Goal: Task Accomplishment & Management: Complete application form

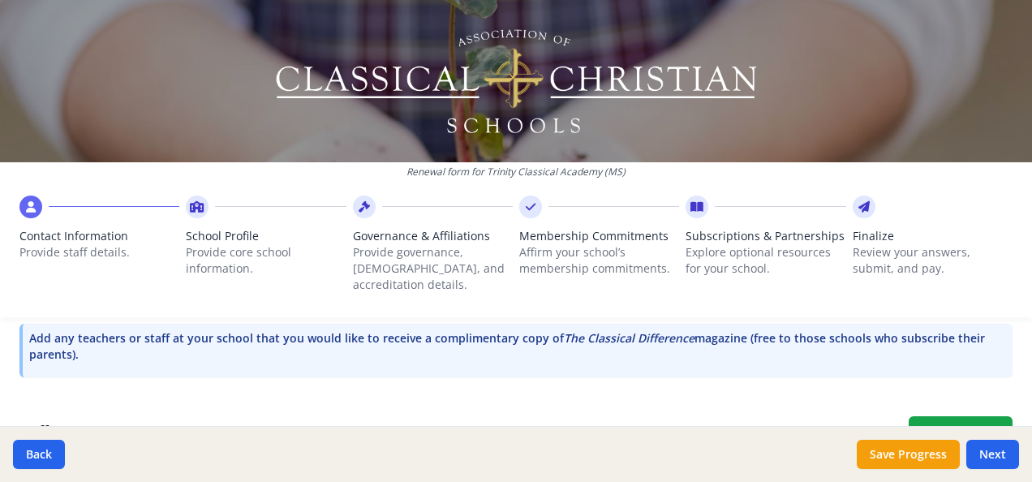
scroll to position [535, 0]
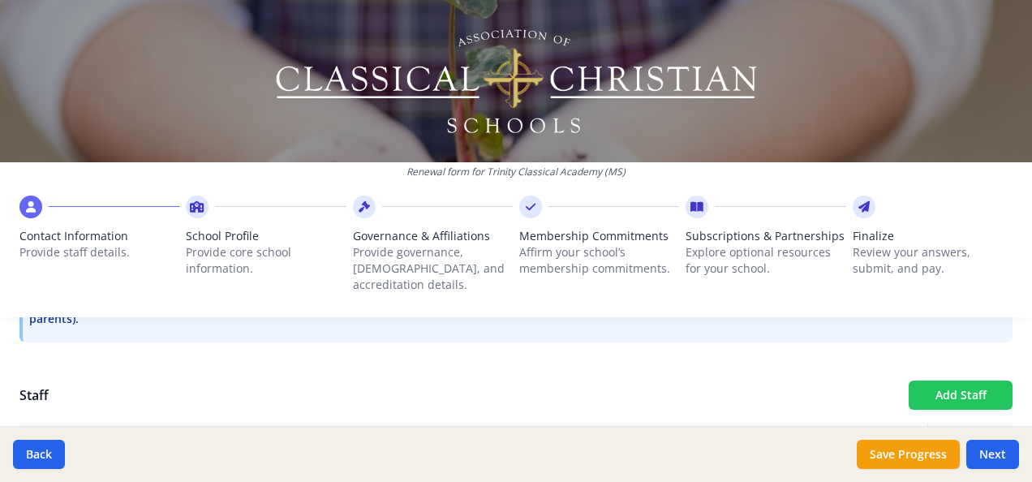
click at [952, 380] on button "Add Staff" at bounding box center [961, 394] width 104 height 29
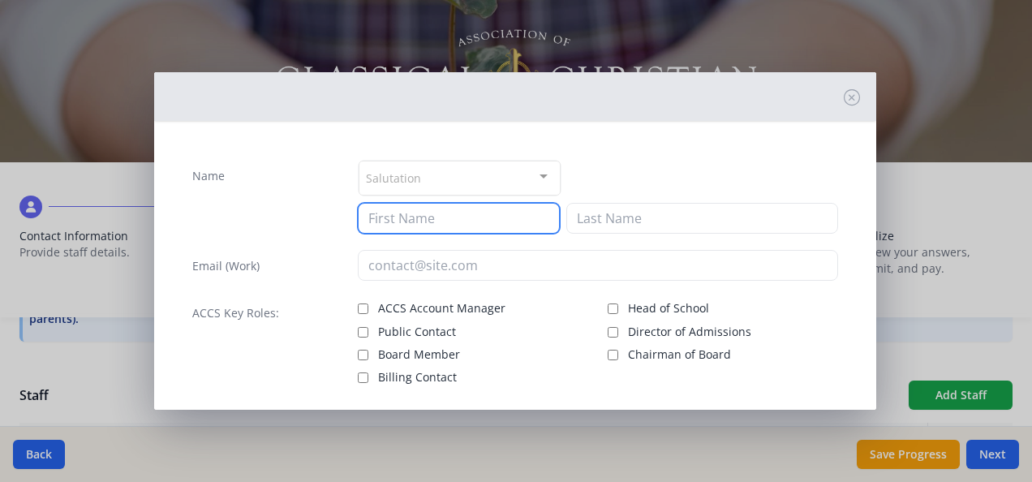
click at [472, 223] on input at bounding box center [459, 218] width 202 height 31
type input "[PERSON_NAME]"
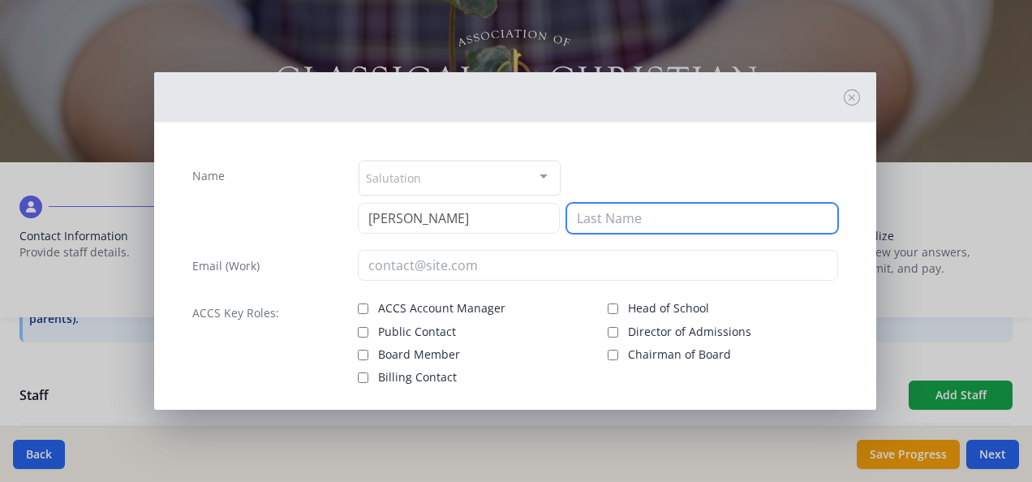
type input "White"
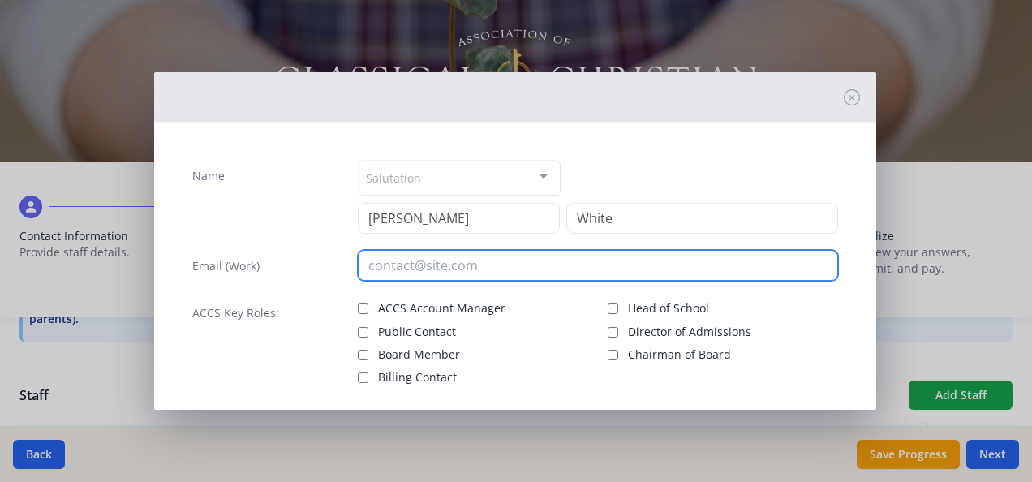
type input "[EMAIL_ADDRESS][DOMAIN_NAME]"
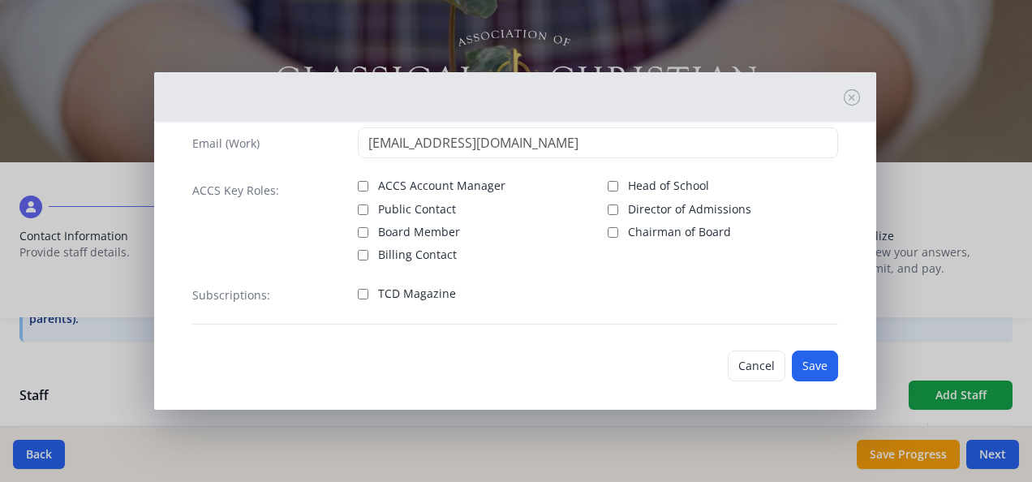
scroll to position [130, 0]
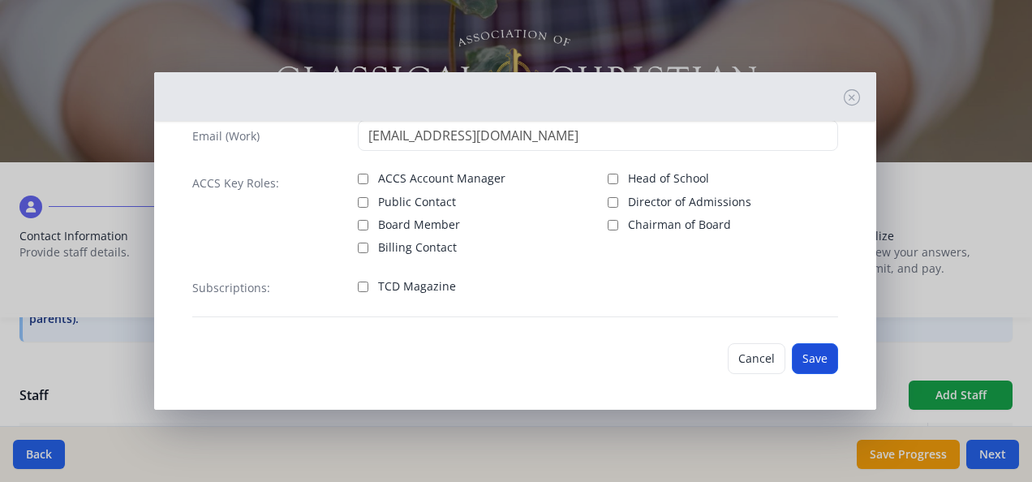
type input "[PERSON_NAME]"
click at [794, 358] on button "Save" at bounding box center [815, 358] width 46 height 31
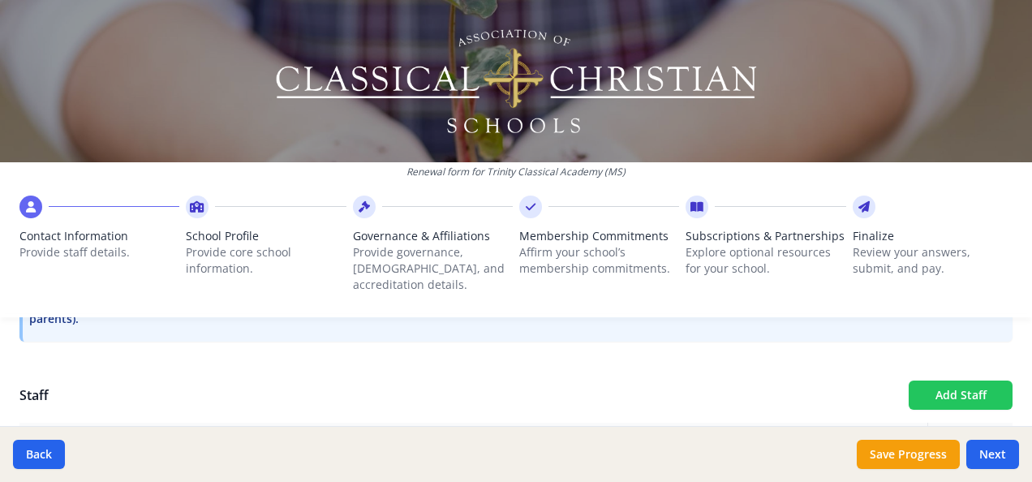
click at [938, 380] on button "Add Staff" at bounding box center [961, 394] width 104 height 29
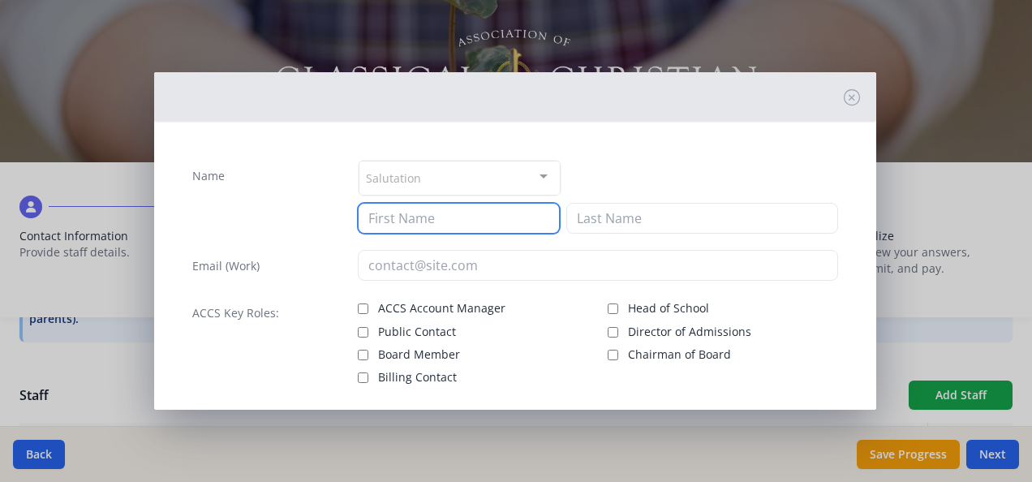
click at [504, 214] on input at bounding box center [459, 218] width 202 height 31
type input "[PERSON_NAME]"
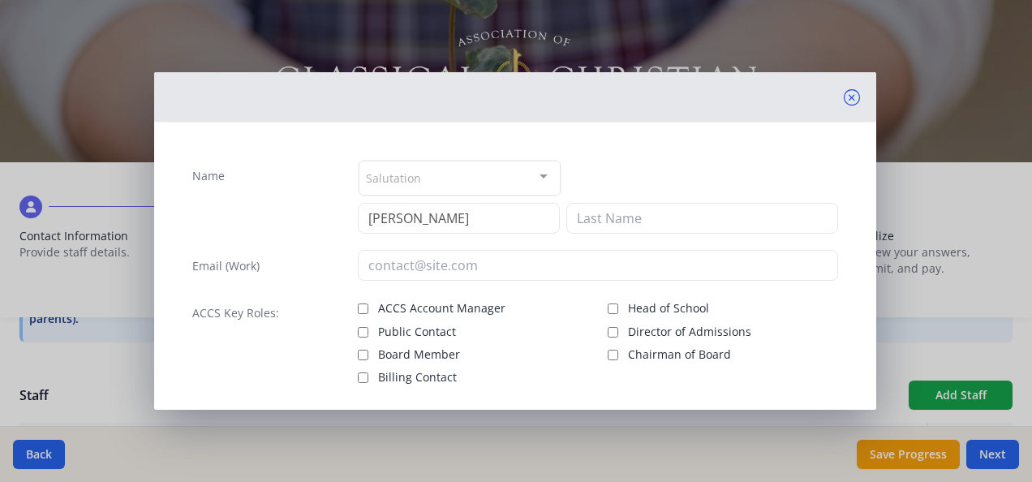
click at [844, 94] on icon at bounding box center [852, 97] width 16 height 16
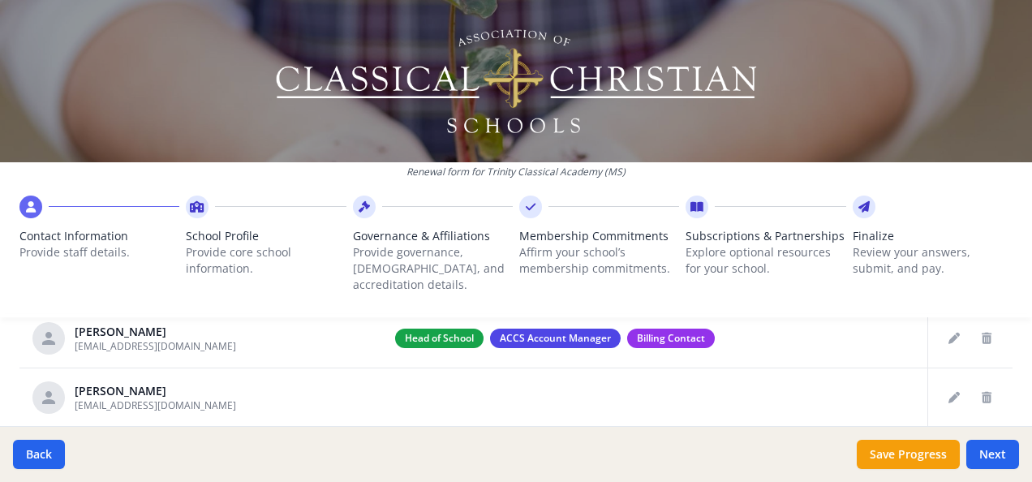
scroll to position [686, 0]
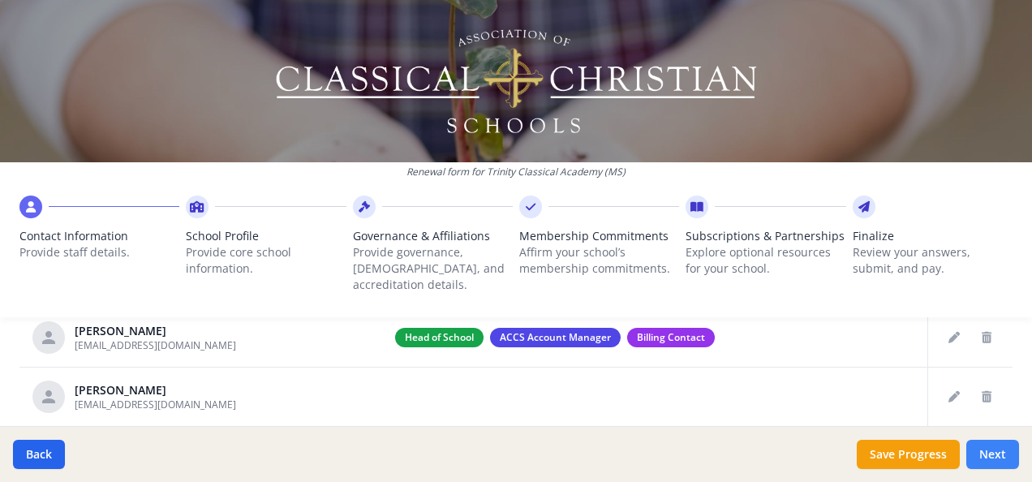
click at [996, 448] on button "Next" at bounding box center [992, 454] width 53 height 29
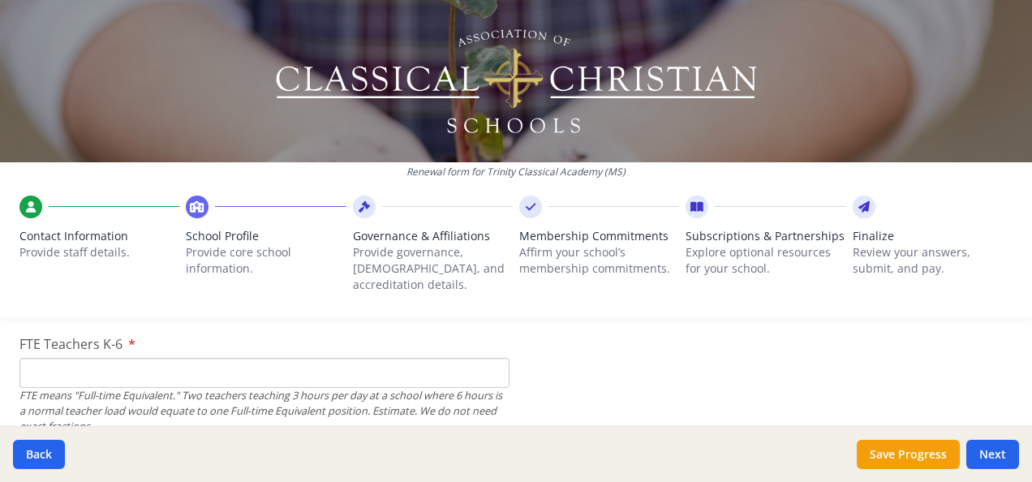
scroll to position [1025, 0]
click at [203, 359] on input "FTE Teachers K-6" at bounding box center [264, 374] width 490 height 30
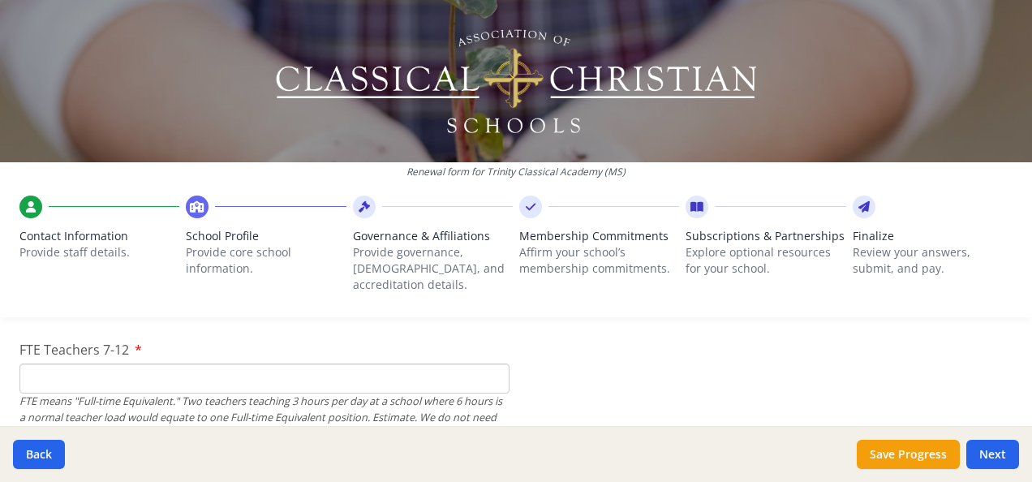
scroll to position [1139, 0]
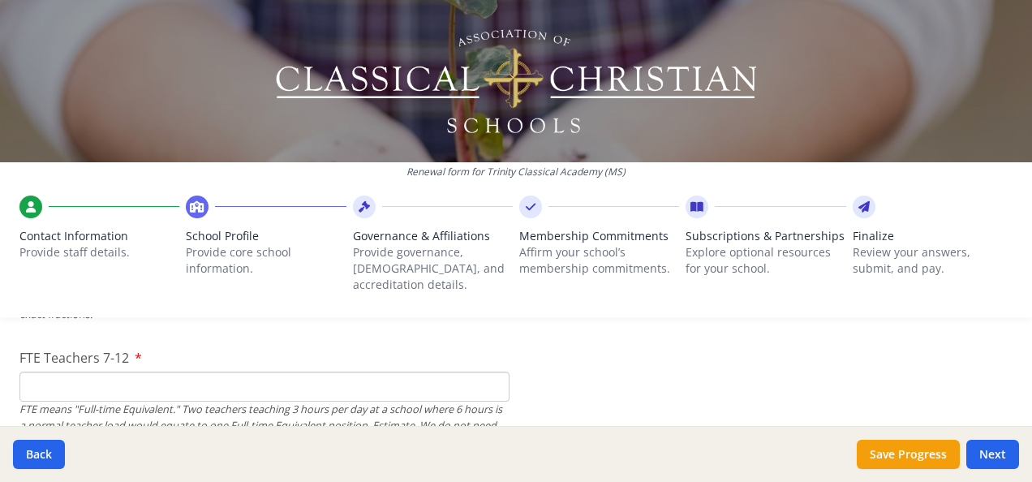
type input "8"
click at [92, 372] on input "FTE Teachers 7-12" at bounding box center [264, 387] width 490 height 30
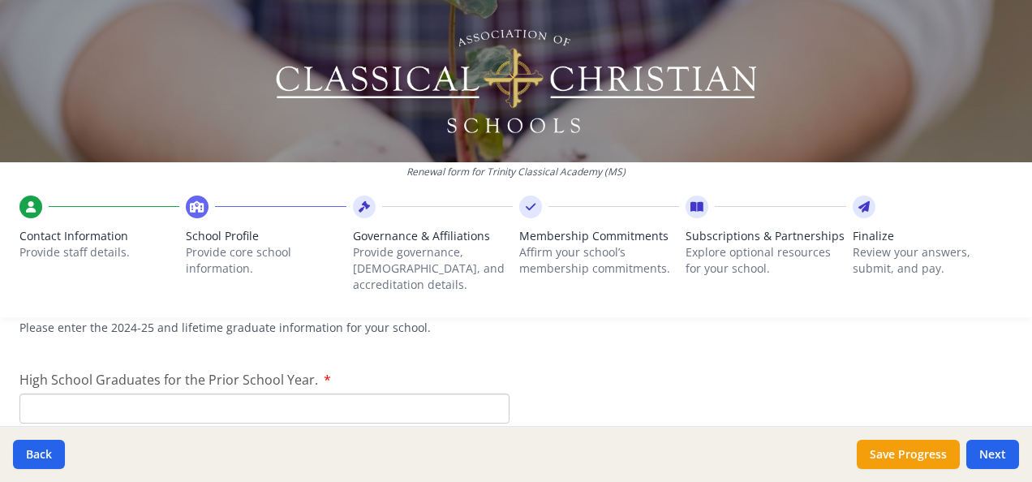
scroll to position [2335, 0]
type input "6"
click at [100, 389] on input "High School Graduates for the Prior School Year." at bounding box center [264, 404] width 490 height 30
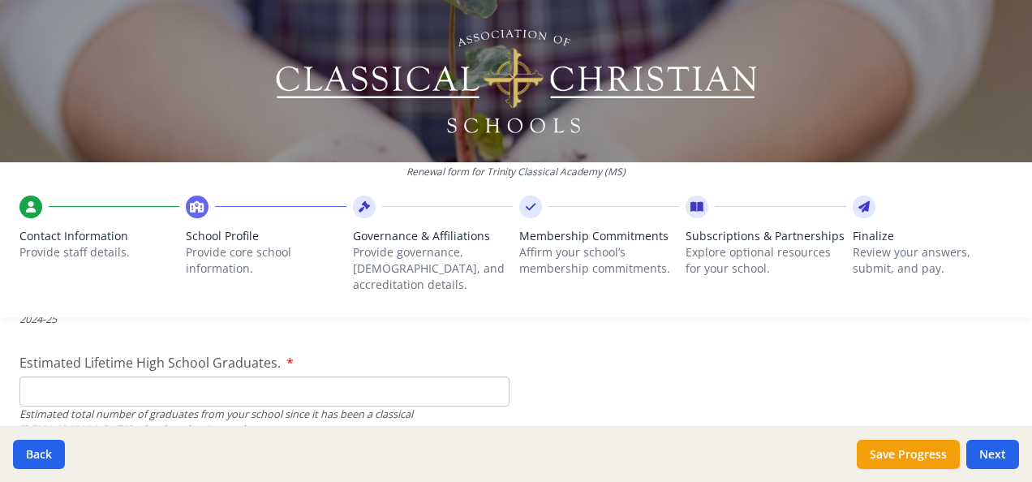
type input "4"
click at [91, 376] on input "Estimated Lifetime High School Graduates." at bounding box center [264, 391] width 490 height 30
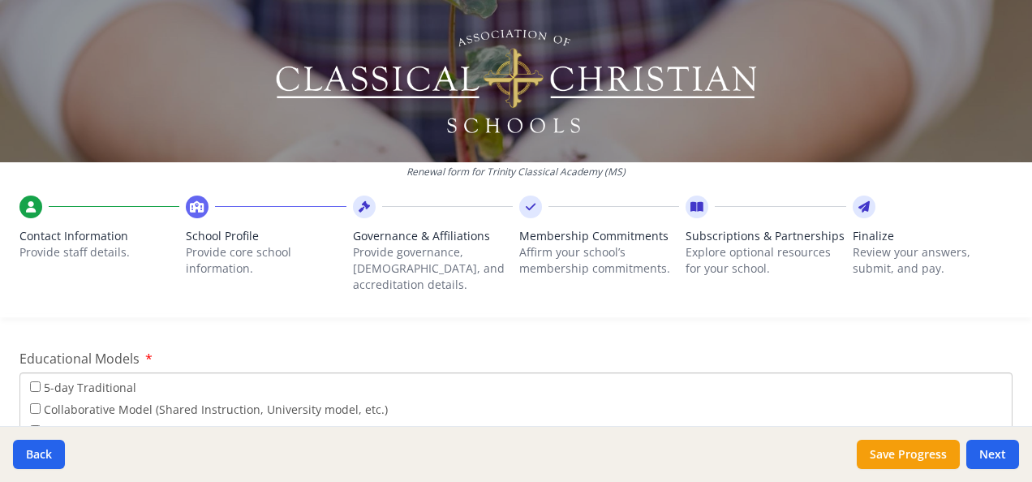
scroll to position [2952, 0]
type input "13"
click at [32, 404] on input "Collaborative Model (Shared Instruction, University model, etc.)" at bounding box center [35, 409] width 11 height 11
checkbox input "true"
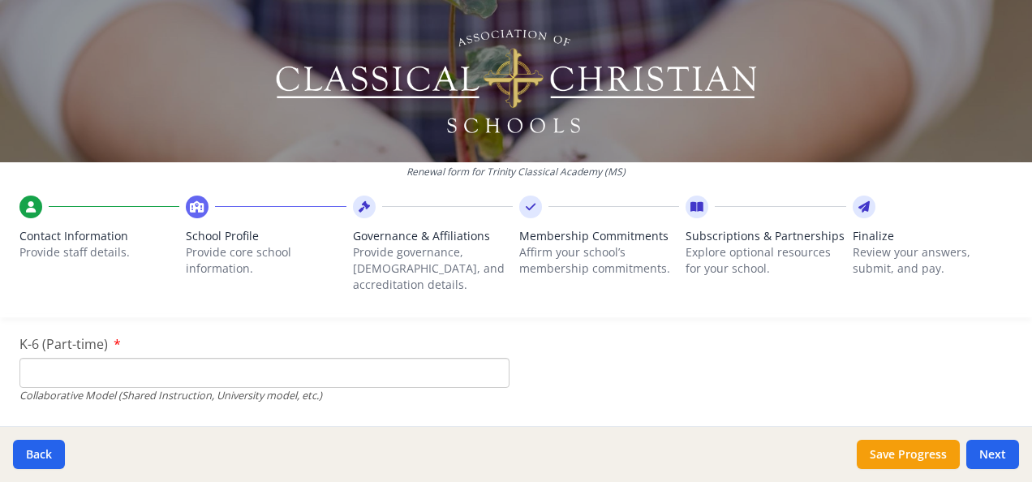
scroll to position [3875, 0]
click at [908, 451] on button "Save Progress" at bounding box center [908, 454] width 103 height 29
